Goal: Navigation & Orientation: Find specific page/section

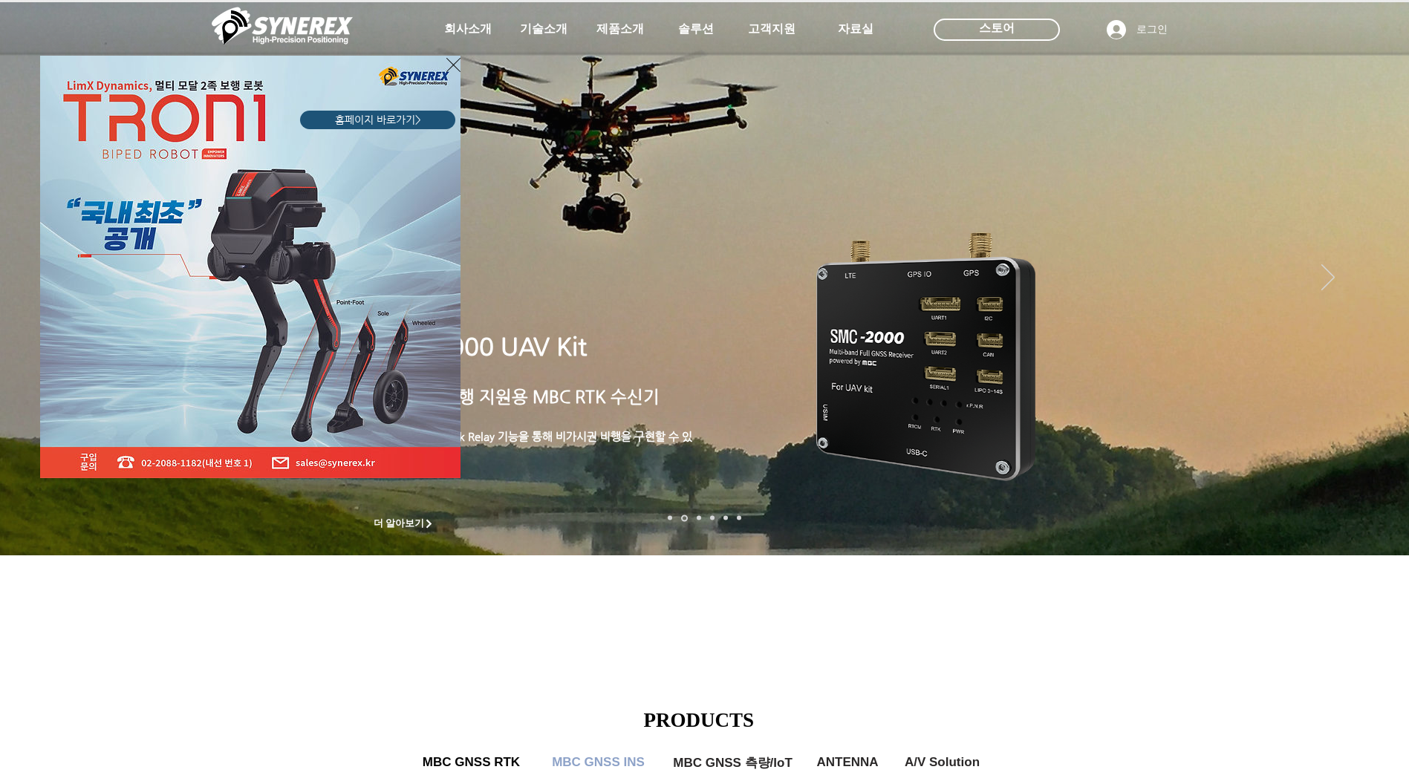
click at [633, 394] on div "LimX Dinamics" at bounding box center [704, 390] width 1409 height 781
drag, startPoint x: 633, startPoint y: 397, endPoint x: 898, endPoint y: 451, distance: 269.9
click at [644, 401] on div "LimX Dinamics" at bounding box center [704, 390] width 1409 height 781
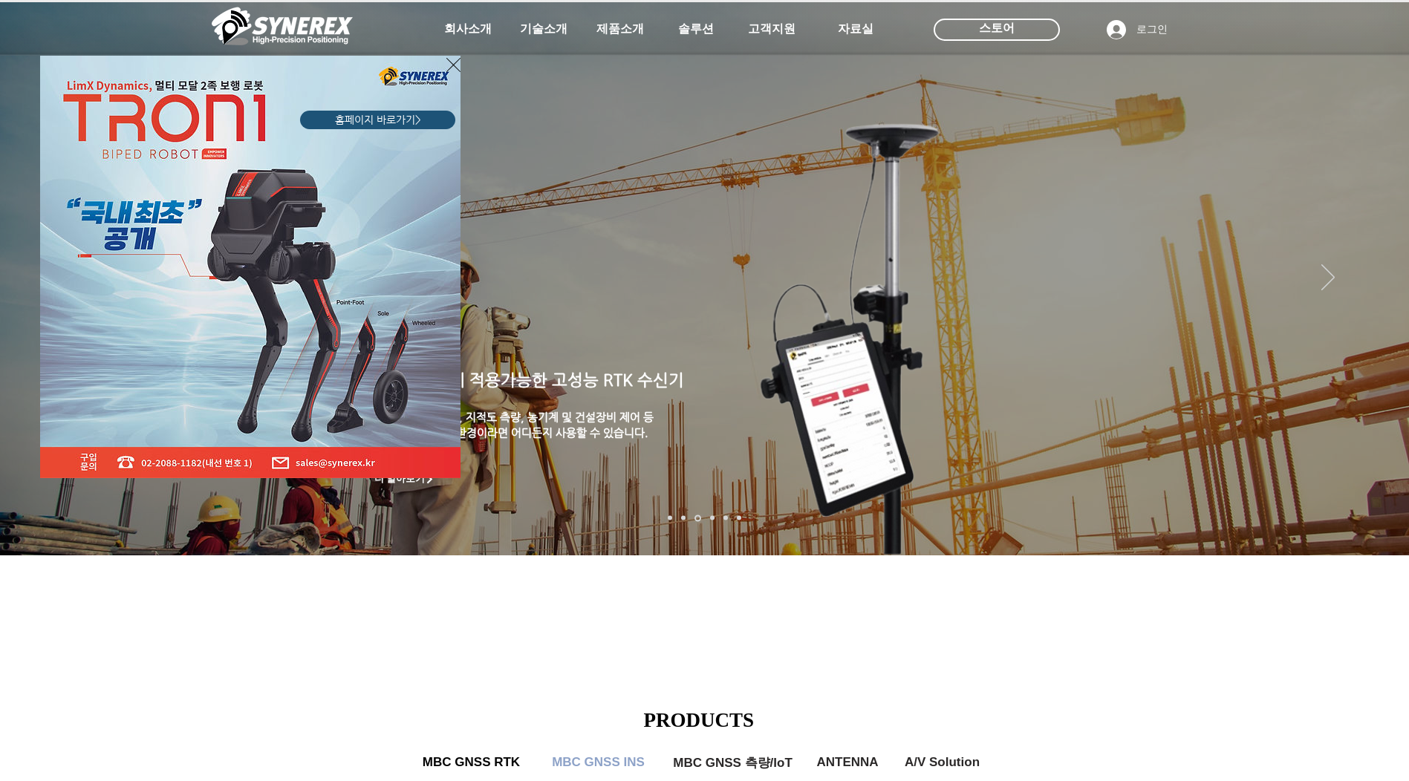
click at [1384, 345] on div "LimX Dinamics" at bounding box center [704, 390] width 1409 height 781
click at [1374, 345] on div "LimX Dinamics" at bounding box center [704, 390] width 1409 height 781
click at [1375, 347] on div "LimX Dinamics" at bounding box center [704, 390] width 1409 height 781
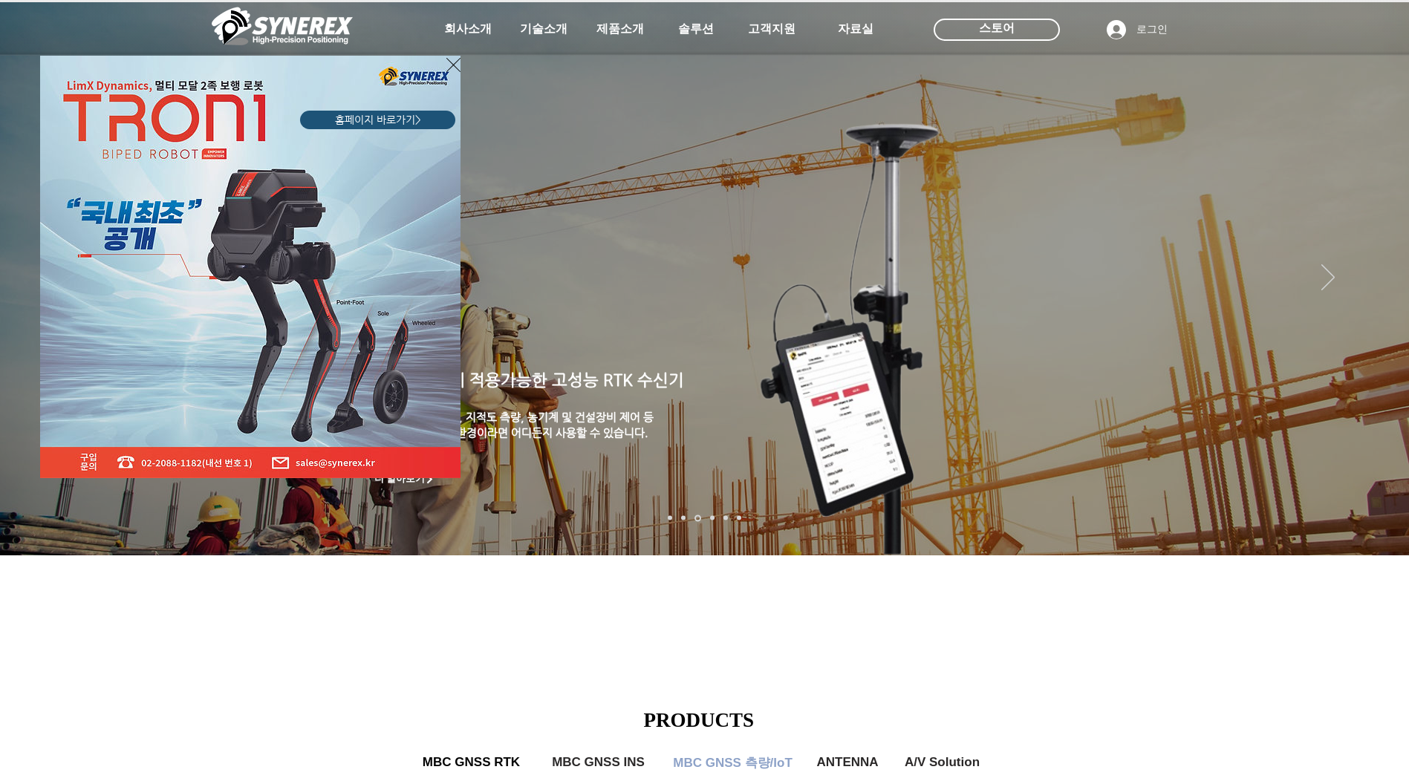
click at [1375, 348] on div "LimX Dinamics" at bounding box center [704, 390] width 1409 height 781
drag, startPoint x: 1375, startPoint y: 348, endPoint x: 1389, endPoint y: 354, distance: 14.6
click at [1378, 348] on div "LimX Dinamics" at bounding box center [704, 390] width 1409 height 781
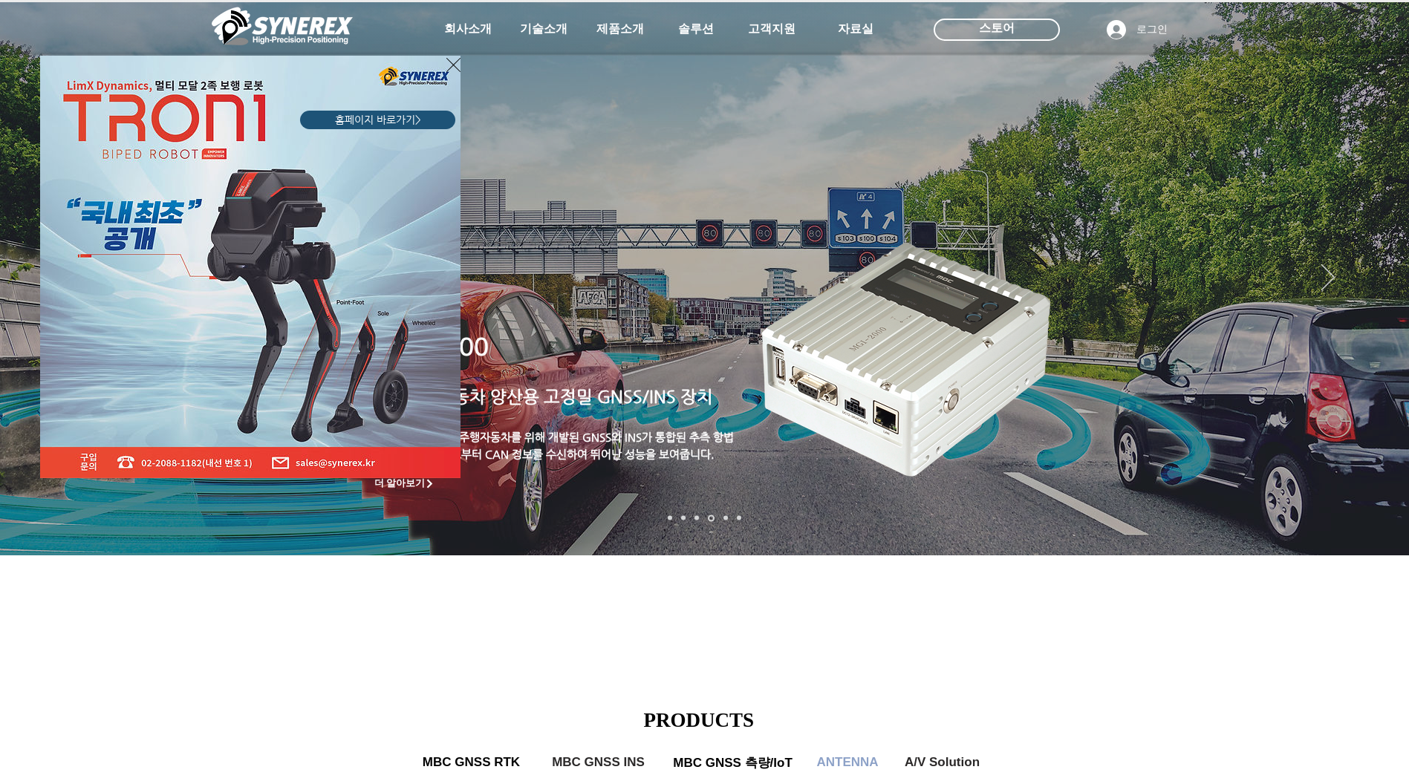
click at [1375, 348] on div "LimX Dinamics" at bounding box center [704, 390] width 1409 height 781
